Goal: Task Accomplishment & Management: Manage account settings

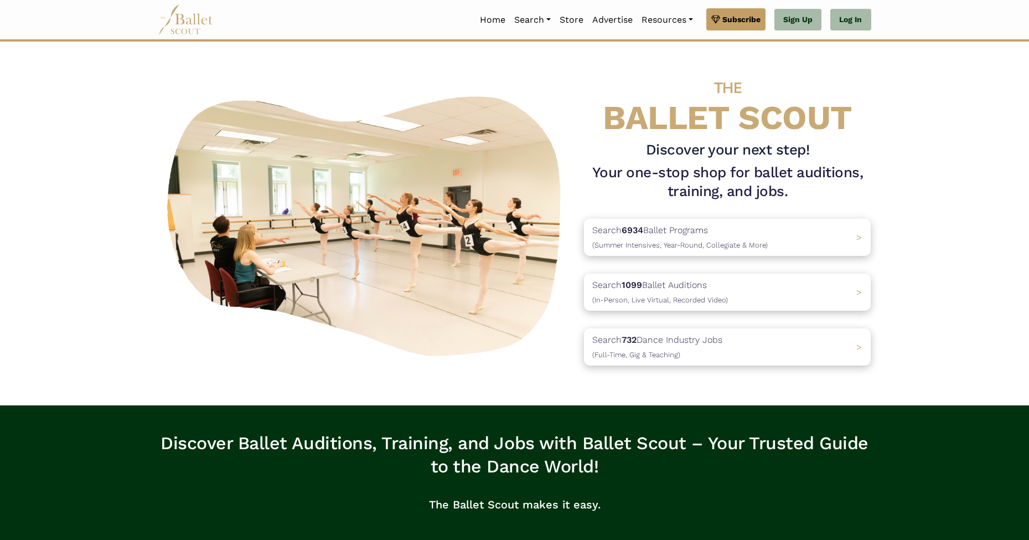
click at [854, 22] on link "Log In" at bounding box center [850, 20] width 40 height 22
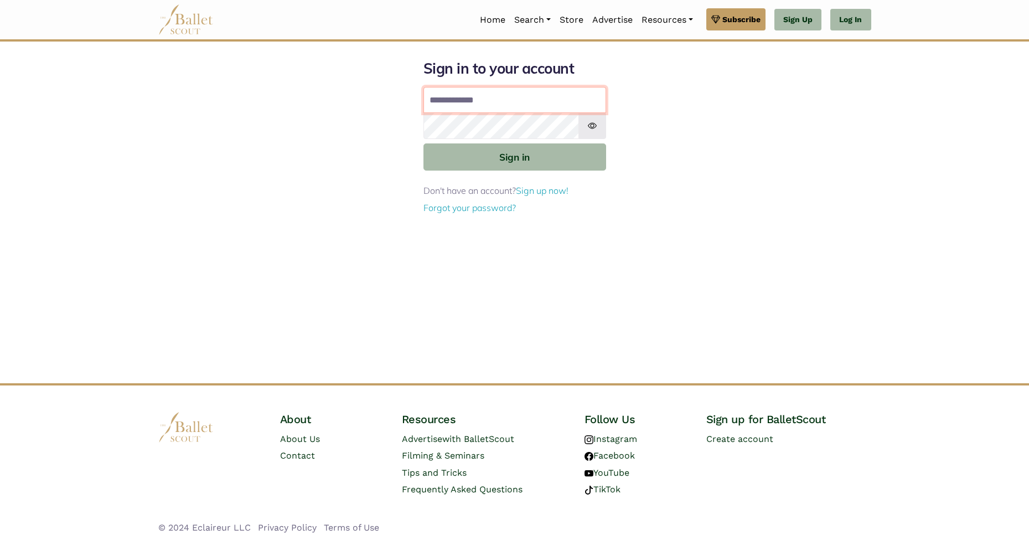
type input "**********"
click at [507, 156] on button "Sign in" at bounding box center [514, 156] width 183 height 27
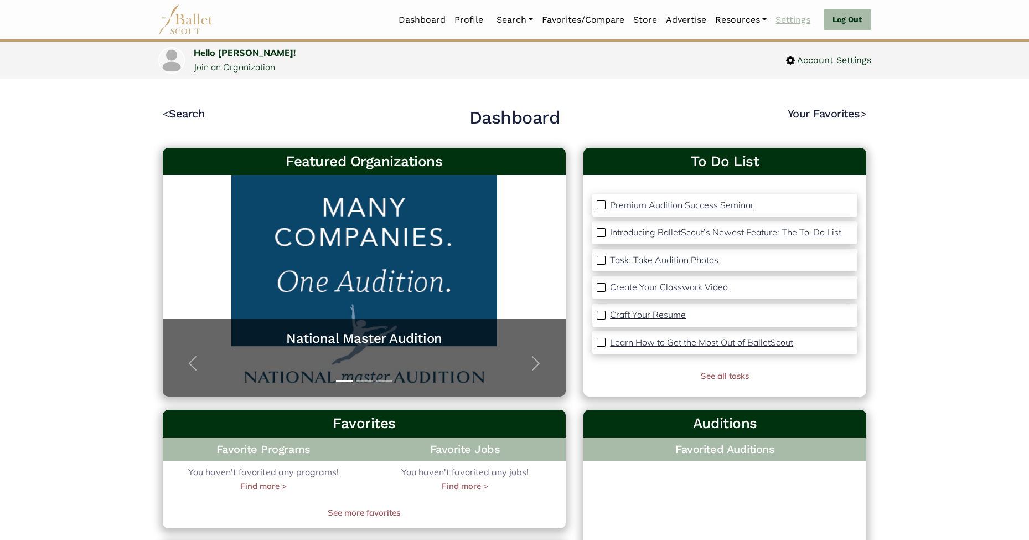
click at [792, 18] on link "Settings" at bounding box center [793, 19] width 44 height 23
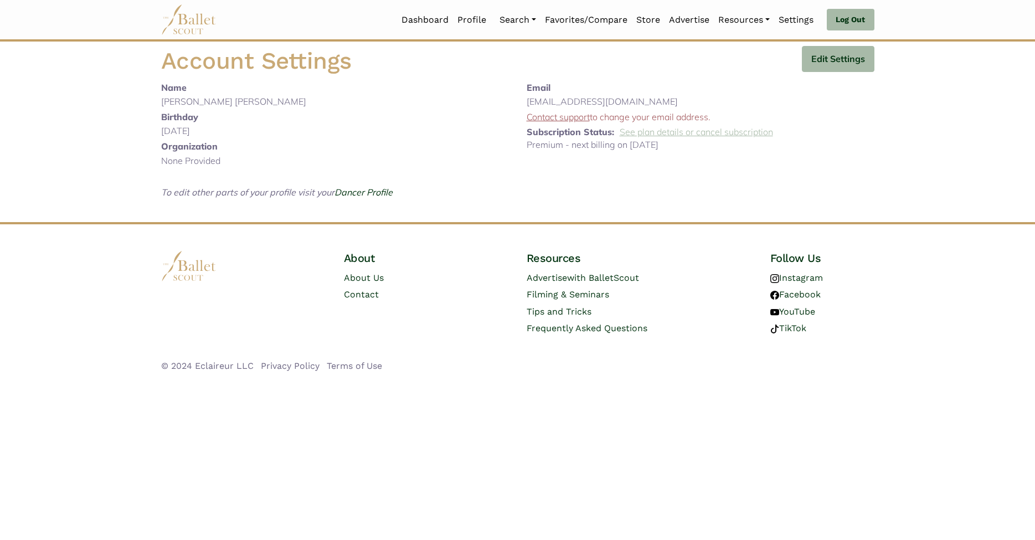
click at [671, 131] on link "See plan details or cancel subscription" at bounding box center [695, 131] width 153 height 11
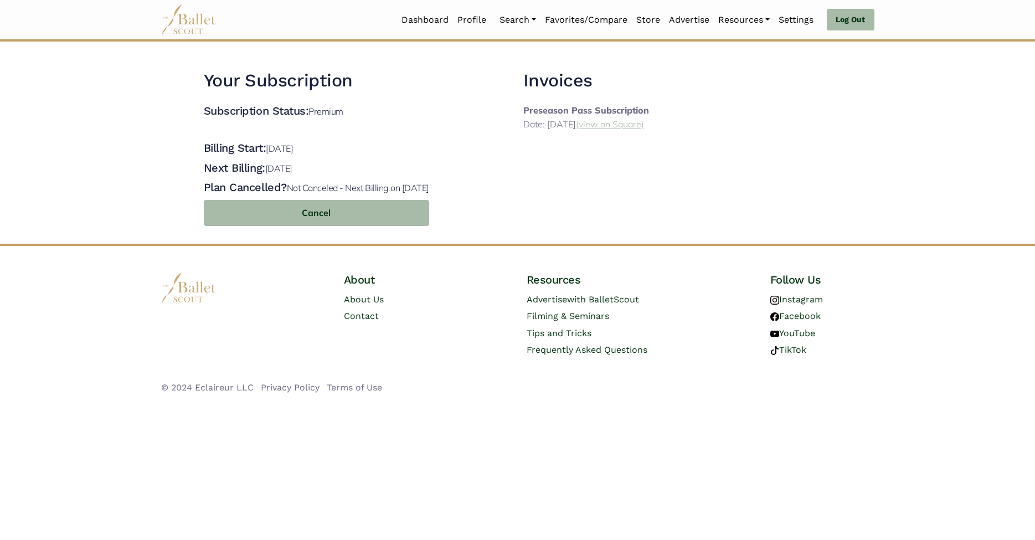
click at [629, 126] on link "(view on Square)" at bounding box center [610, 123] width 68 height 11
